Goal: Information Seeking & Learning: Find specific fact

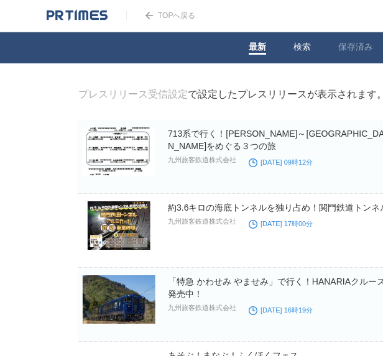
click at [297, 50] on link "検索" at bounding box center [302, 48] width 17 height 13
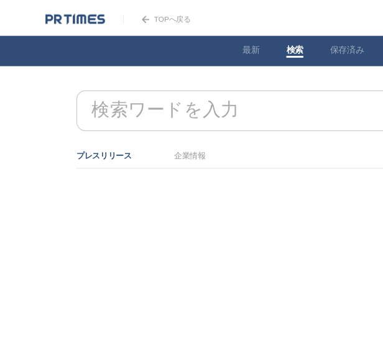
scroll to position [0, 78]
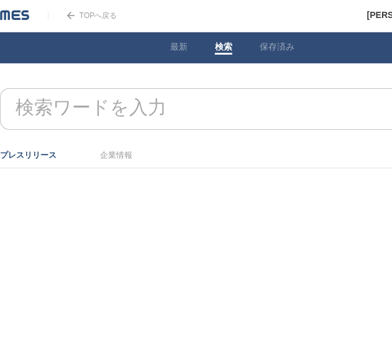
click at [204, 88] on form "検索ワードを入力" at bounding box center [232, 88] width 465 height 0
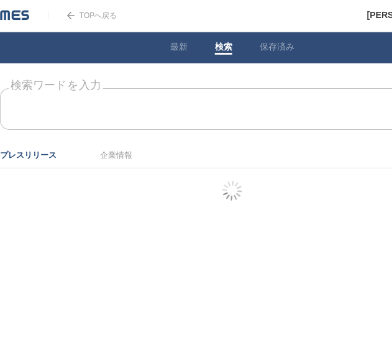
click at [175, 114] on input "検索ワードを入力" at bounding box center [215, 109] width 430 height 42
click at [165, 114] on input "検索ワードを入力" at bounding box center [215, 109] width 430 height 42
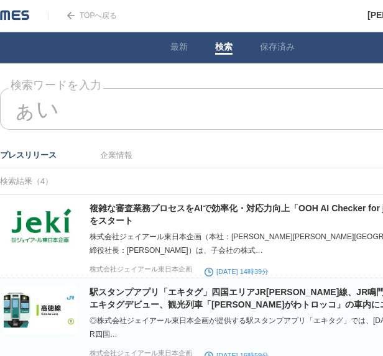
type input "ぁ"
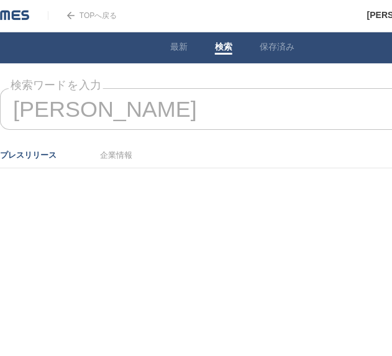
click at [117, 156] on link "企業情報" at bounding box center [116, 154] width 32 height 9
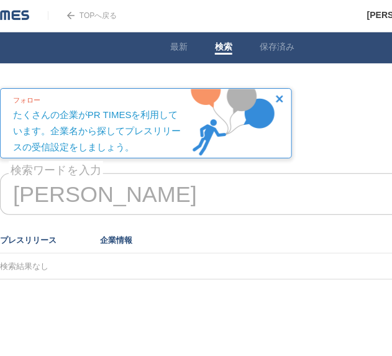
click at [32, 241] on link "プレスリリース" at bounding box center [28, 240] width 57 height 9
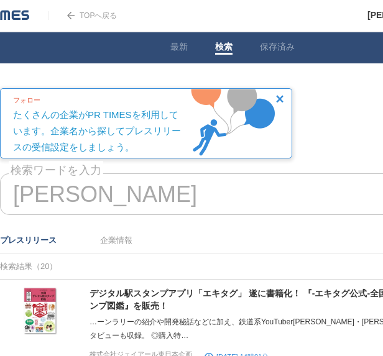
click at [133, 202] on input "西園寺" at bounding box center [215, 194] width 430 height 42
type input "西"
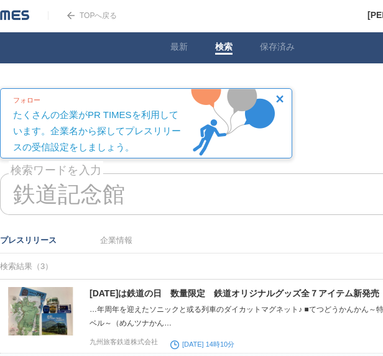
click at [16, 191] on input "鉄道記念館" at bounding box center [215, 194] width 430 height 42
click at [21, 188] on input "鉄道記念館" at bounding box center [215, 194] width 430 height 42
drag, startPoint x: 17, startPoint y: 193, endPoint x: 22, endPoint y: 198, distance: 6.6
click at [19, 195] on input "鉄道記念館" at bounding box center [215, 194] width 430 height 42
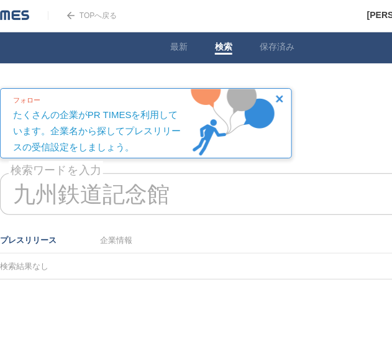
type input "九州鉄道記念館"
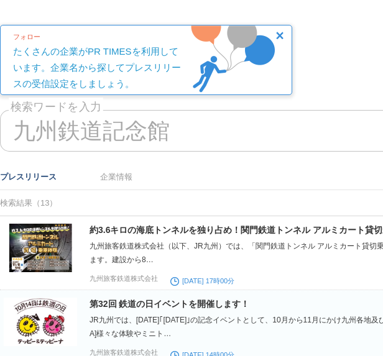
scroll to position [187, 78]
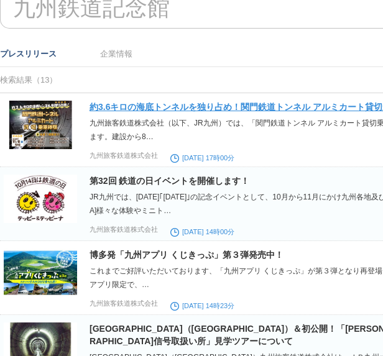
click at [166, 103] on link "約3.6キロの海底トンネルを独り占め！関門鉄道トンネル アルミカート貸切乗車体験！！" at bounding box center [262, 107] width 345 height 10
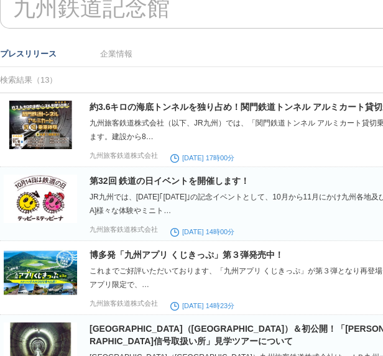
click at [47, 55] on link "プレスリリース" at bounding box center [28, 53] width 57 height 9
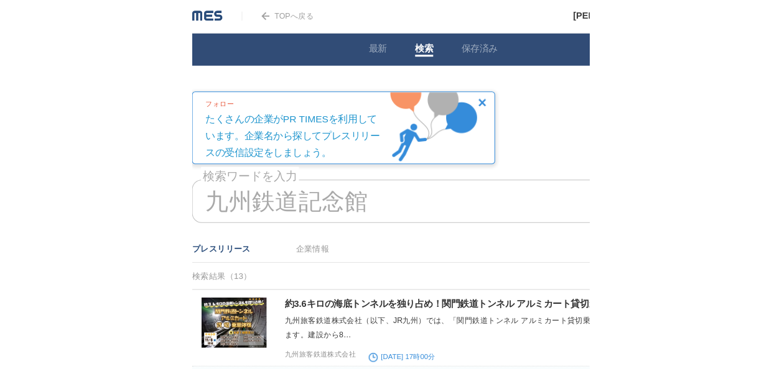
scroll to position [0, 0]
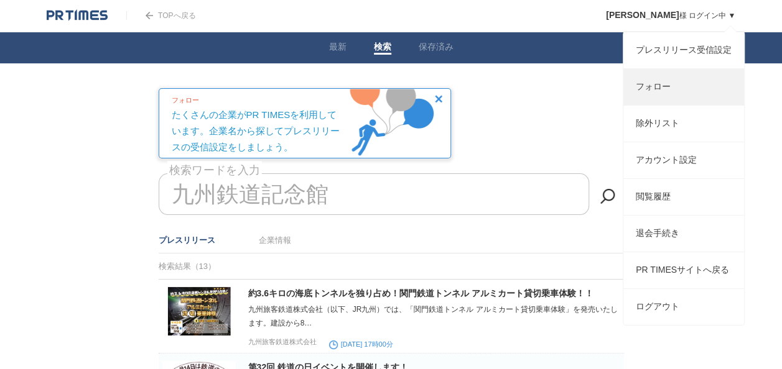
click at [382, 87] on link "フォロー" at bounding box center [683, 87] width 121 height 36
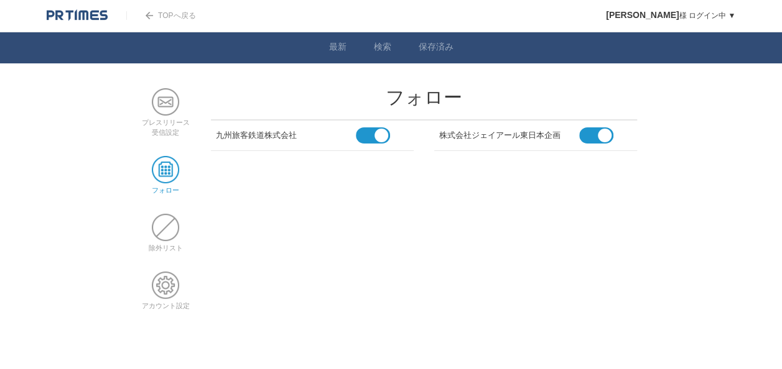
click at [178, 12] on link "TOPへ戻る" at bounding box center [160, 15] width 69 height 9
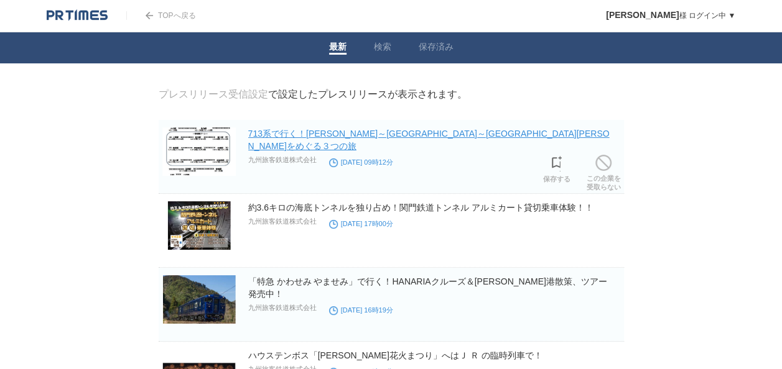
click at [460, 136] on link "713系で行く！[PERSON_NAME]～[GEOGRAPHIC_DATA]～[GEOGRAPHIC_DATA][PERSON_NAME]をめぐる３つの旅" at bounding box center [428, 140] width 361 height 22
